Goal: Find specific page/section: Find specific page/section

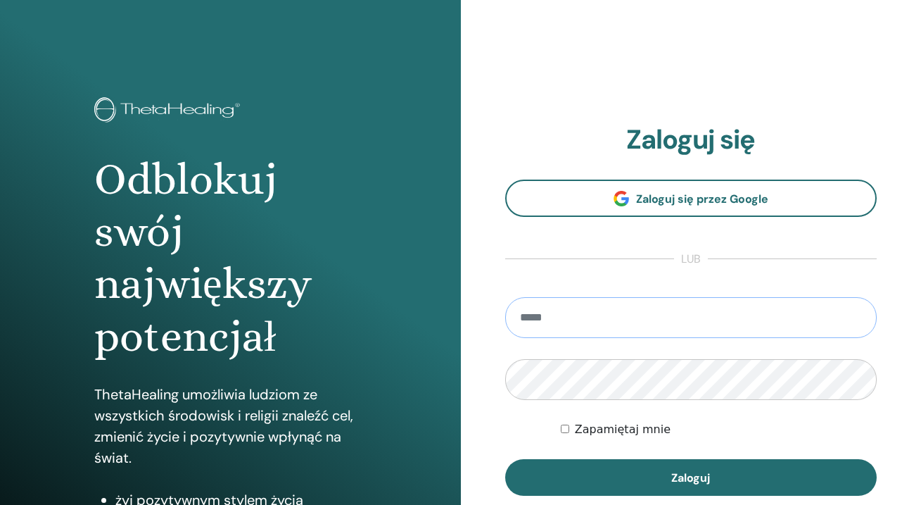
type input "**********"
click at [690, 477] on button "Zaloguj" at bounding box center [691, 477] width 372 height 37
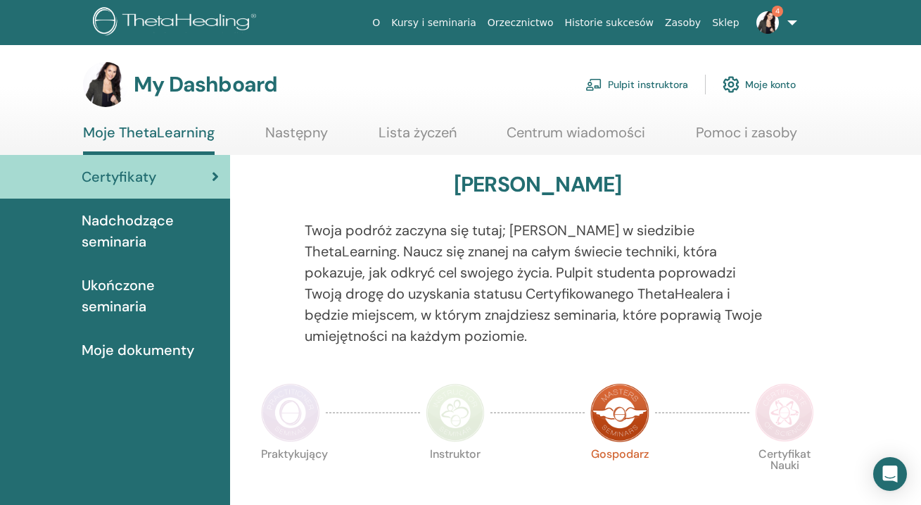
click at [656, 86] on link "Pulpit instruktora" at bounding box center [637, 84] width 103 height 31
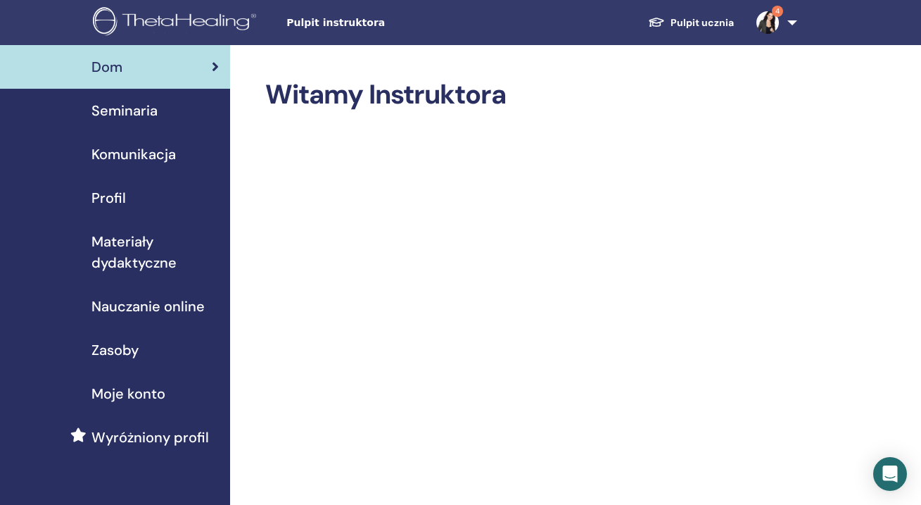
click at [144, 113] on span "Seminaria" at bounding box center [125, 110] width 66 height 21
